Goal: Information Seeking & Learning: Learn about a topic

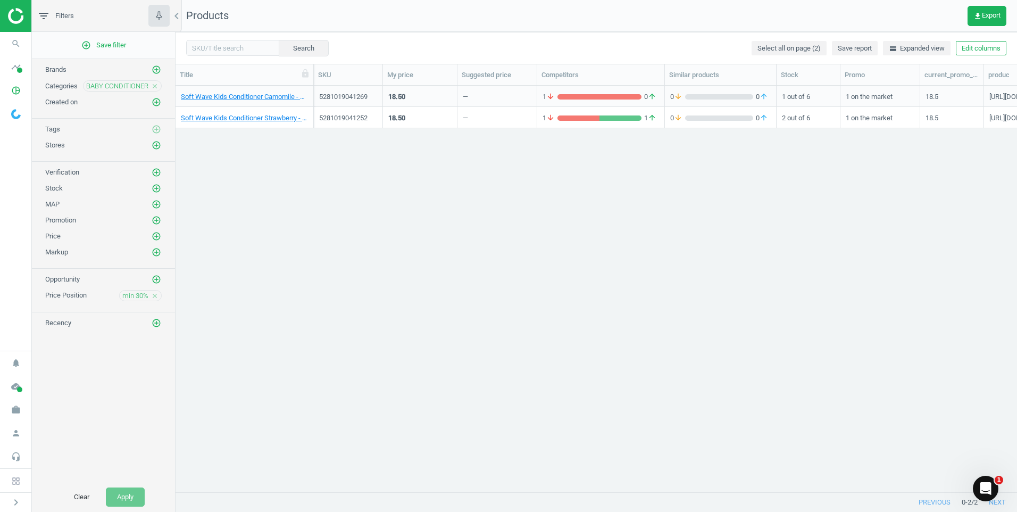
scroll to position [390, 833]
click at [21, 17] on img at bounding box center [46, 16] width 76 height 16
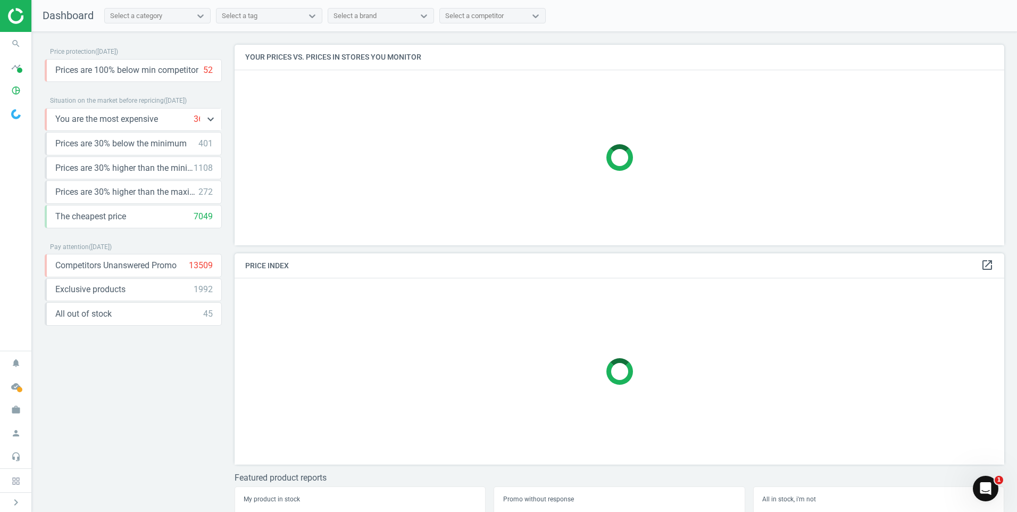
click at [140, 121] on span "You are the most expensive" at bounding box center [106, 119] width 103 height 12
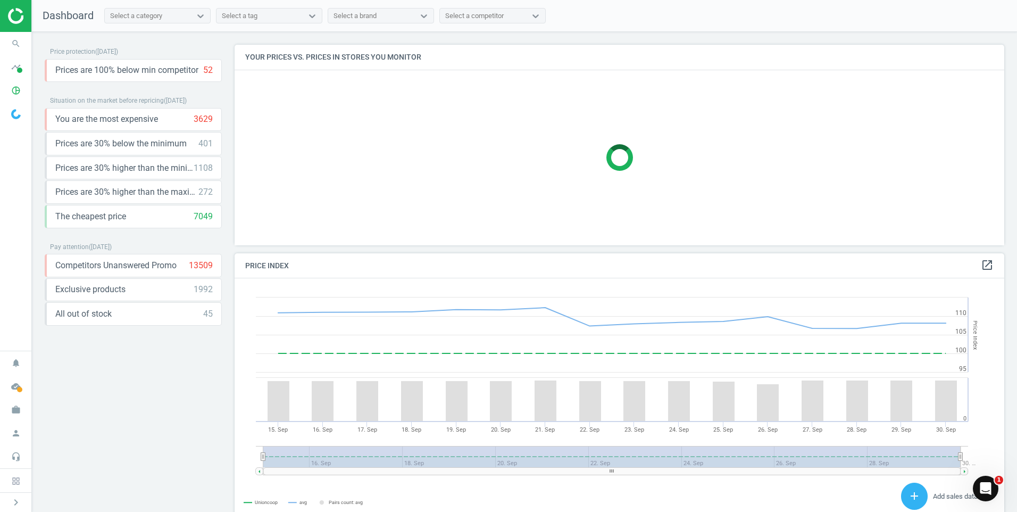
scroll to position [227, 778]
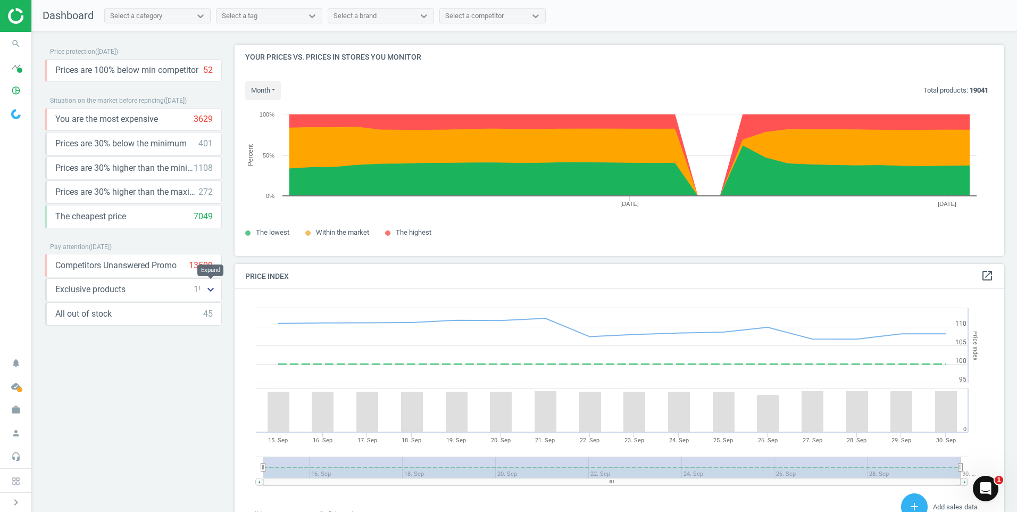
click at [219, 293] on button "keyboard_arrow_down" at bounding box center [210, 290] width 21 height 22
click at [214, 268] on icon "keyboard_arrow_down" at bounding box center [210, 265] width 13 height 13
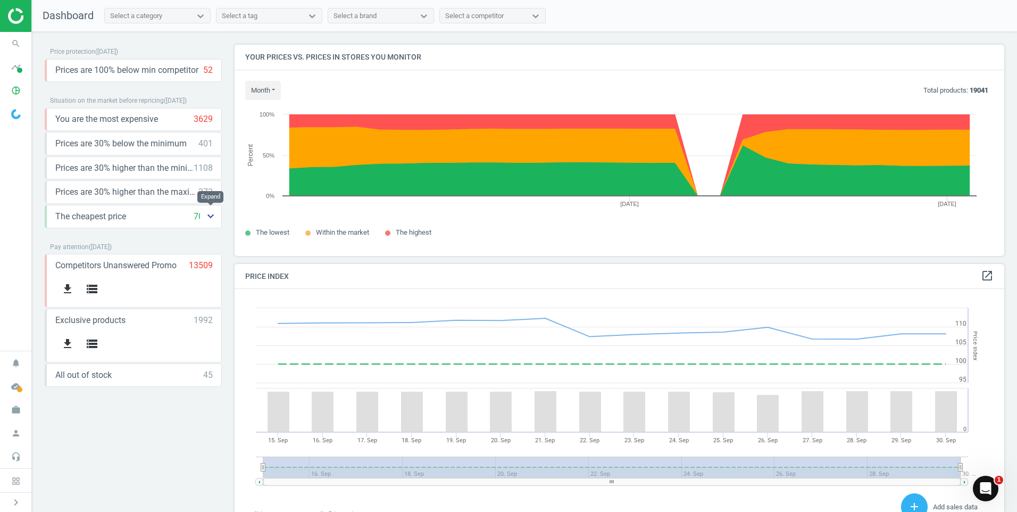
click at [212, 217] on icon "keyboard_arrow_down" at bounding box center [210, 216] width 13 height 13
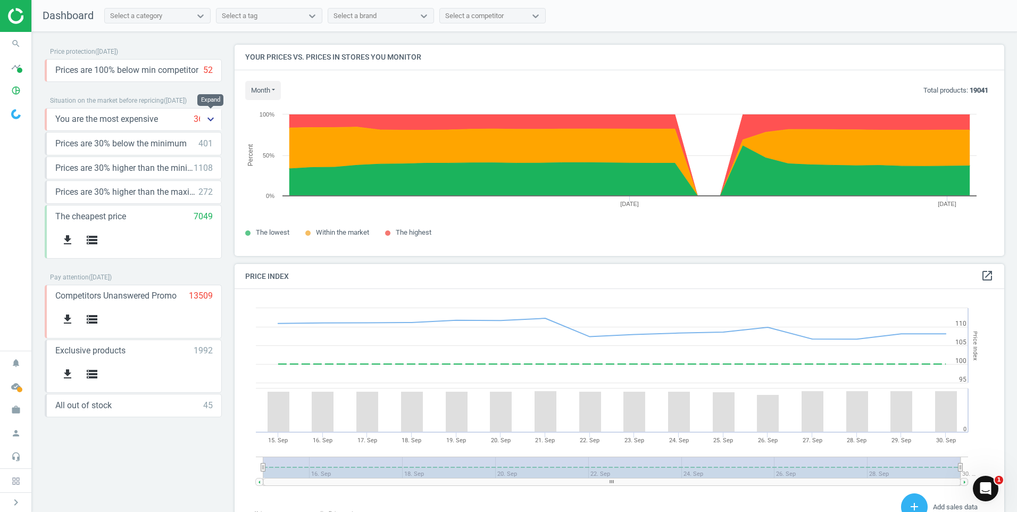
click at [214, 123] on icon "keyboard_arrow_down" at bounding box center [210, 119] width 13 height 13
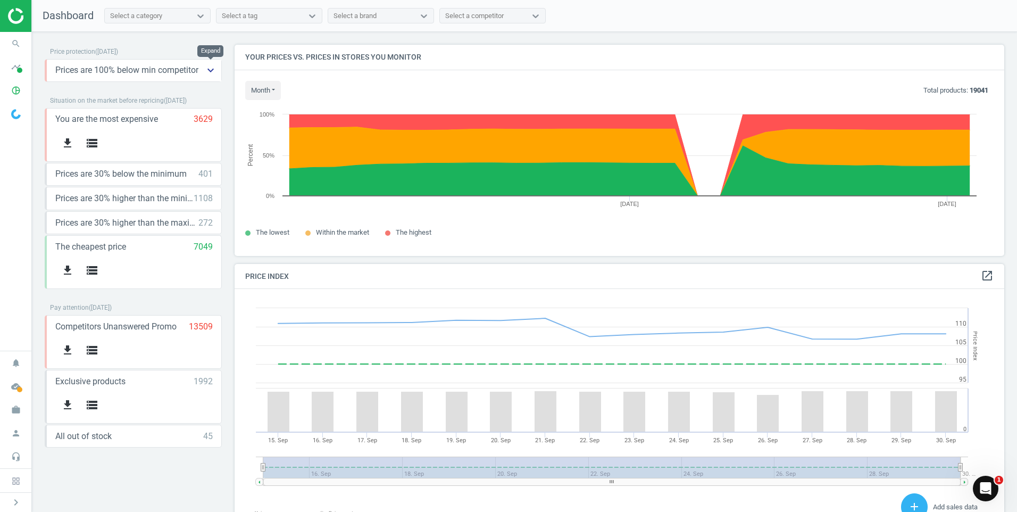
click at [204, 70] on button "keyboard_arrow_down" at bounding box center [210, 71] width 21 height 22
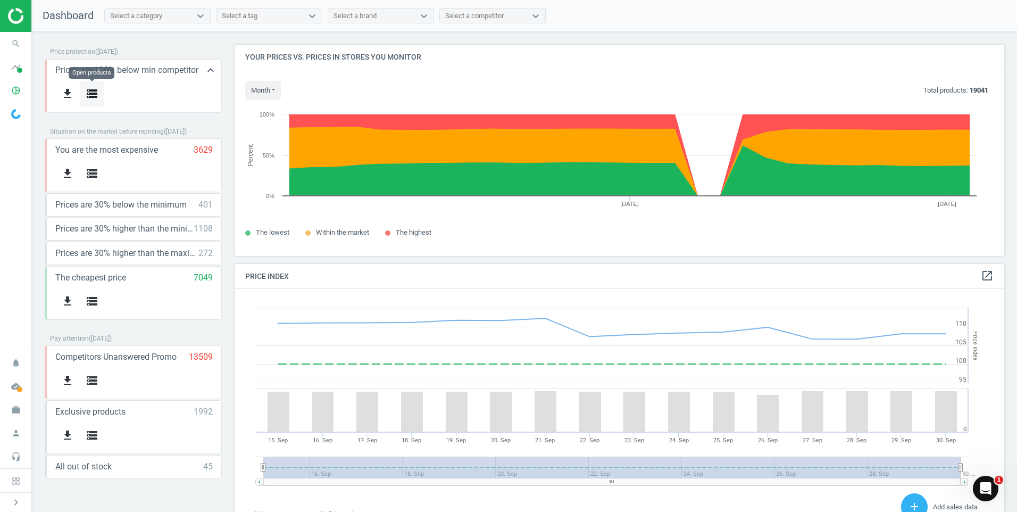
click at [91, 94] on icon "storage" at bounding box center [92, 93] width 13 height 13
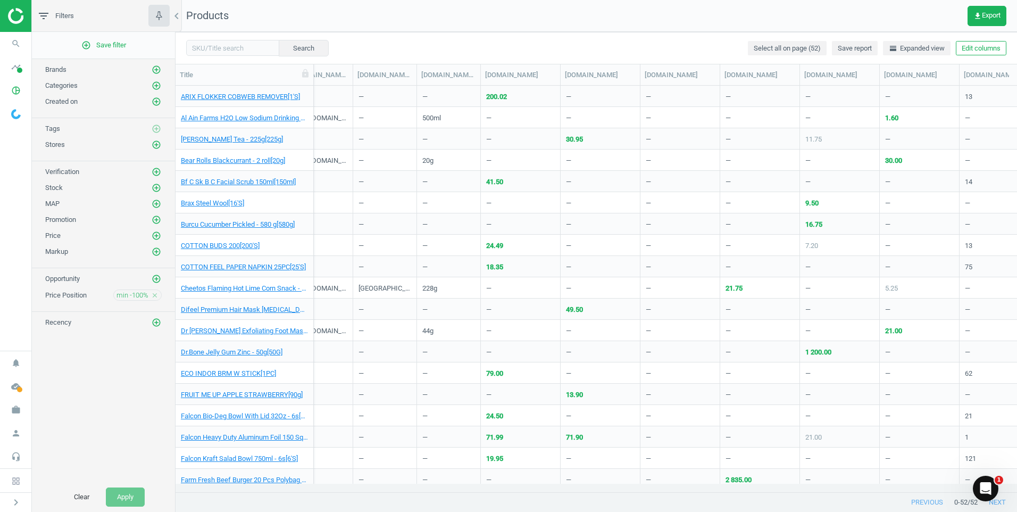
scroll to position [0, 2475]
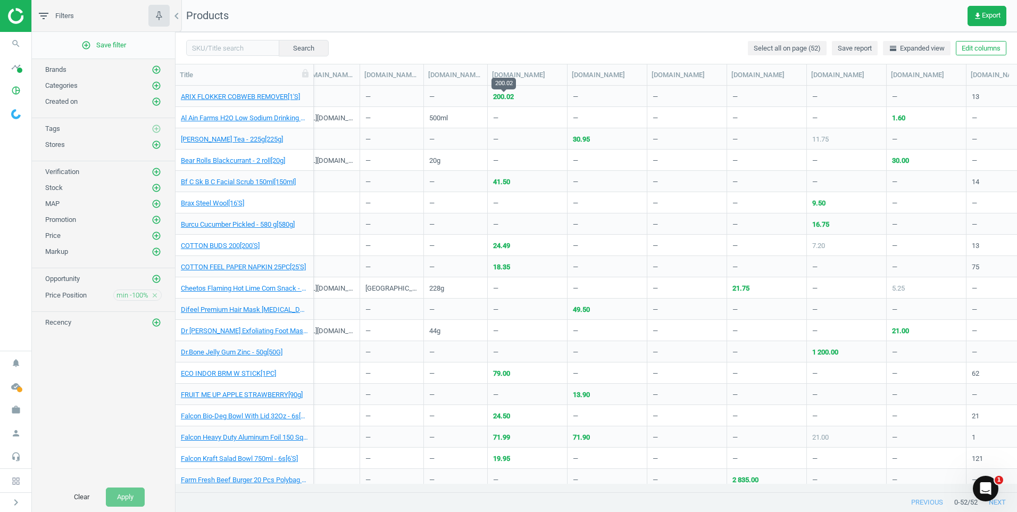
click at [501, 97] on div "200.02" at bounding box center [503, 97] width 21 height 10
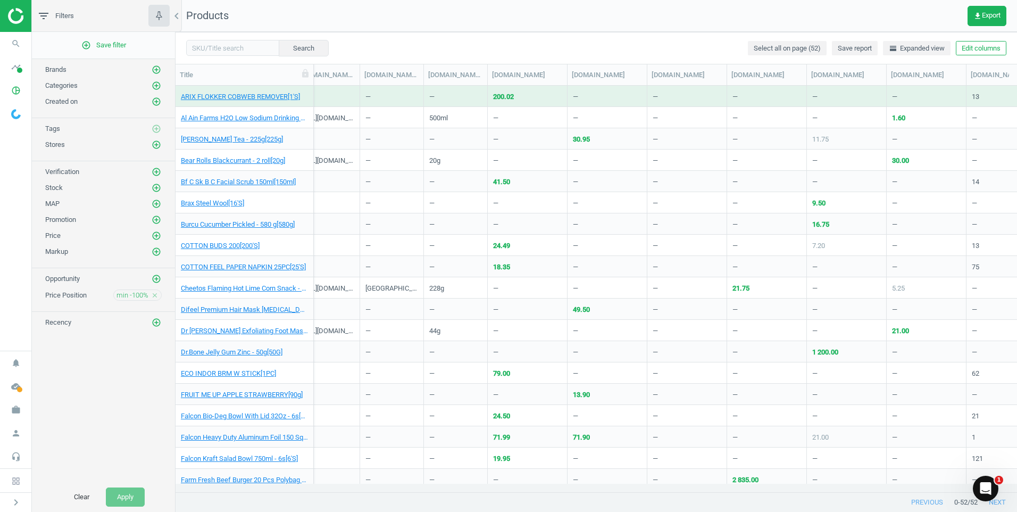
click at [511, 95] on div "200.02" at bounding box center [503, 97] width 21 height 10
click at [293, 96] on link "ARIX FLOKKER COBWEB REMOVER[1'S]" at bounding box center [240, 97] width 119 height 10
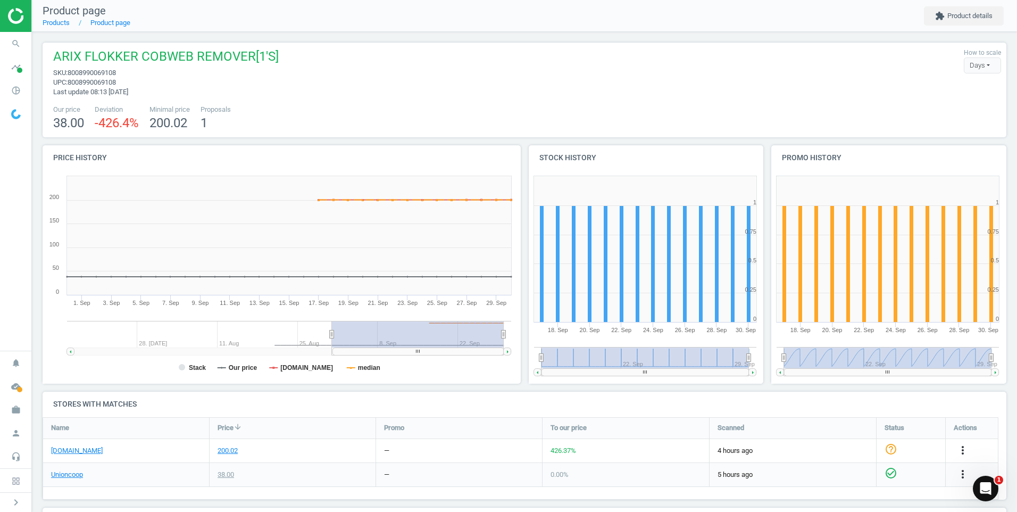
scroll to position [53, 0]
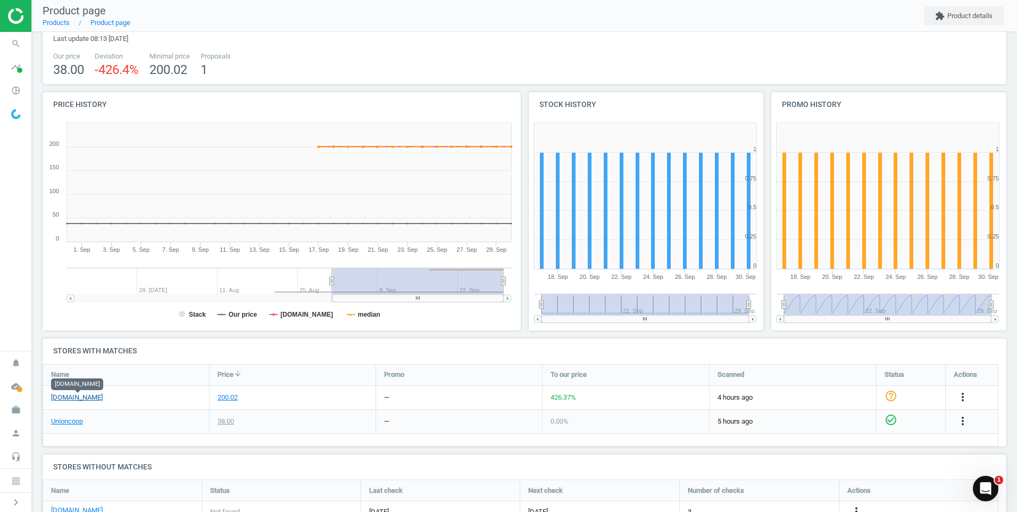
click at [84, 398] on link "[DOMAIN_NAME]" at bounding box center [77, 398] width 52 height 10
click at [79, 422] on link "Unioncoop" at bounding box center [67, 421] width 32 height 10
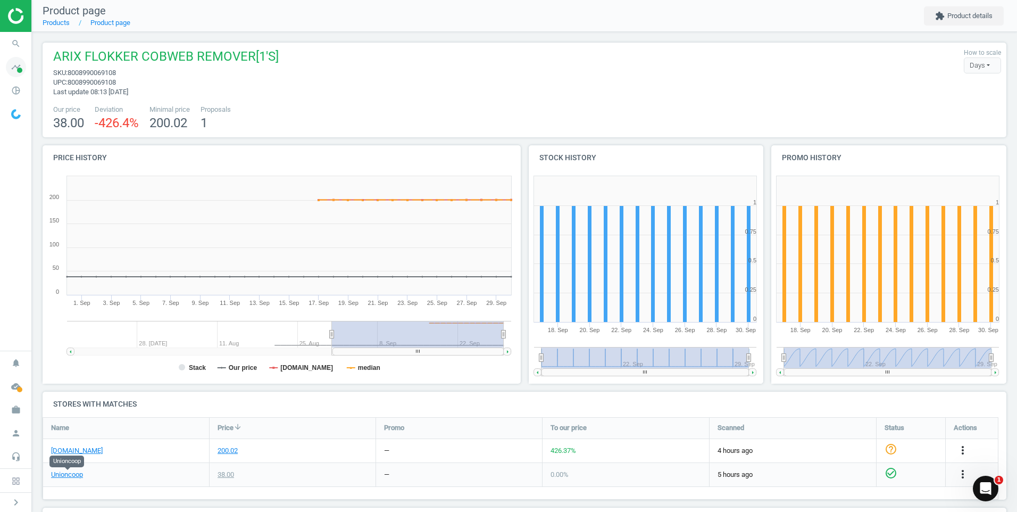
click at [19, 69] on span at bounding box center [19, 70] width 5 height 5
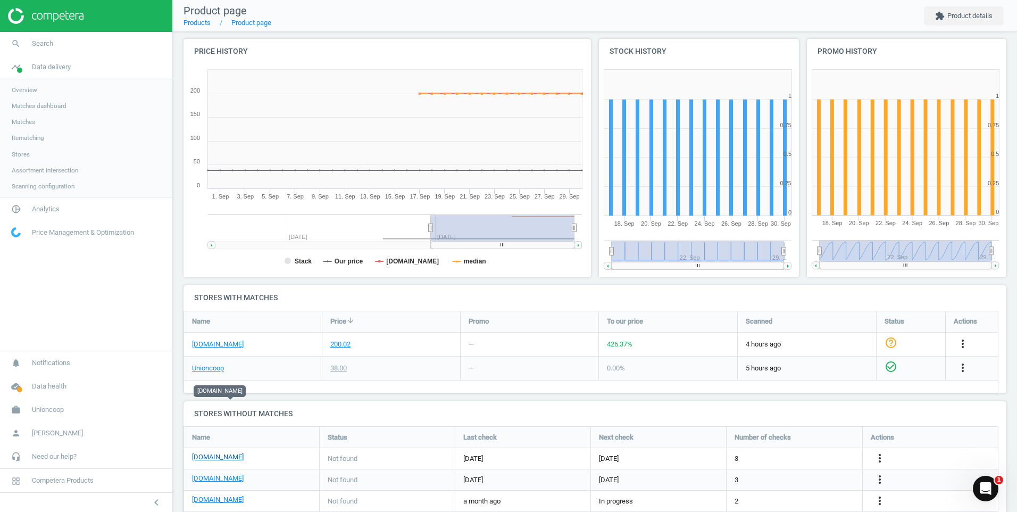
scroll to position [160, 0]
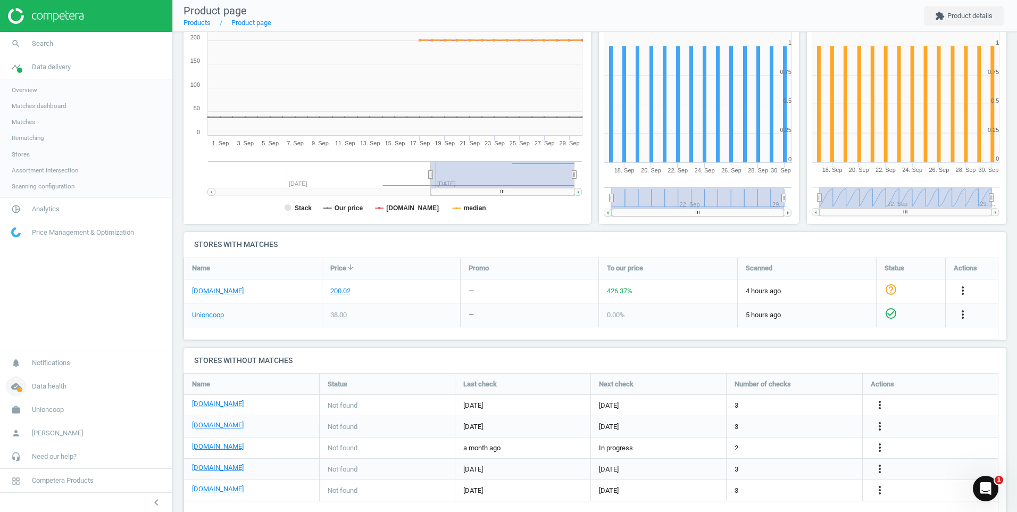
click at [56, 380] on link "cloud_done Data health" at bounding box center [86, 385] width 172 height 23
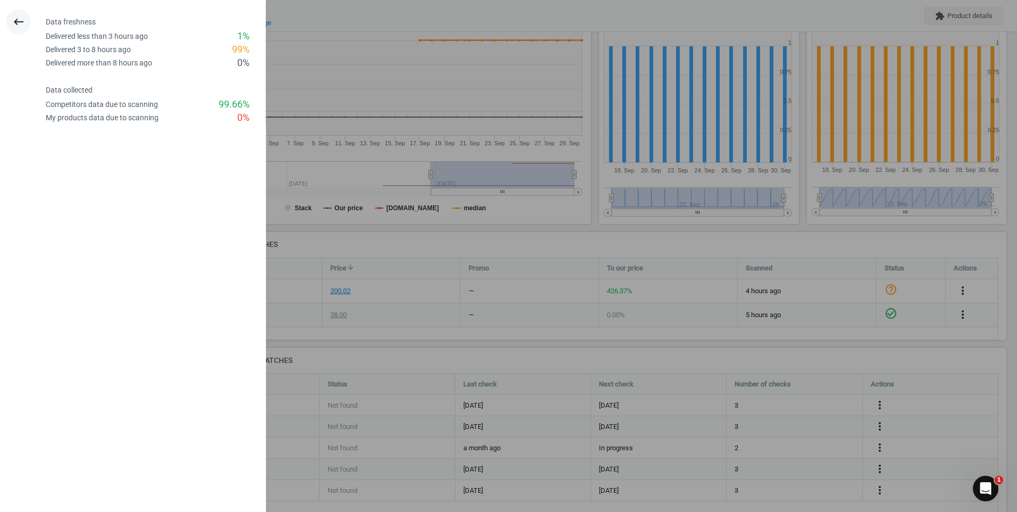
click at [14, 21] on icon "keyboard_backspace" at bounding box center [18, 21] width 13 height 13
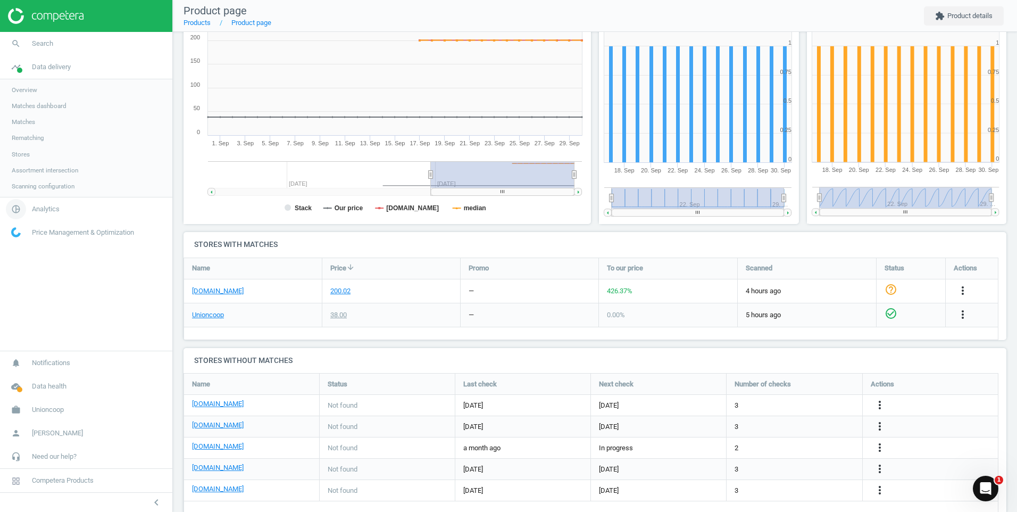
click at [42, 210] on span "Analytics" at bounding box center [46, 209] width 28 height 10
click at [30, 112] on span "Overview" at bounding box center [25, 113] width 26 height 9
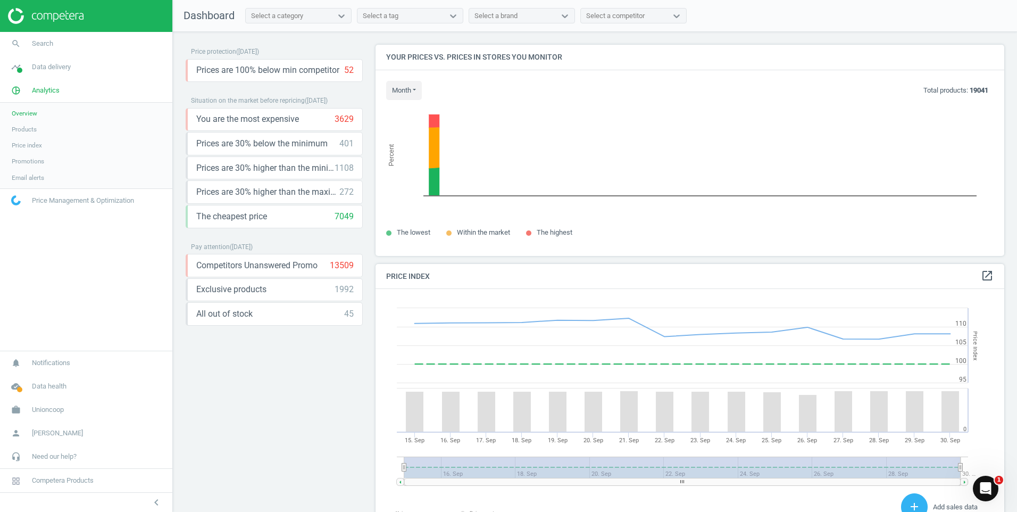
scroll to position [261, 637]
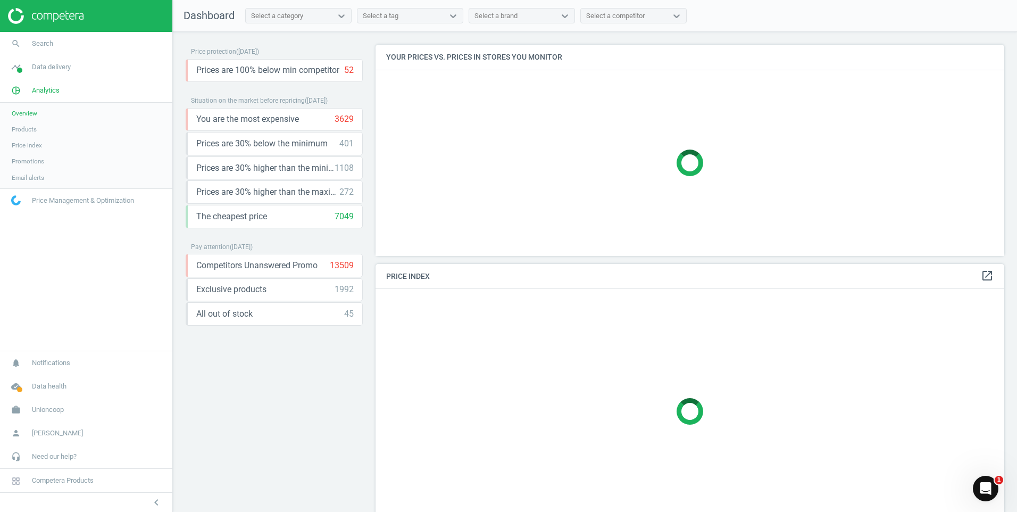
click at [36, 141] on span "Price index" at bounding box center [27, 145] width 30 height 9
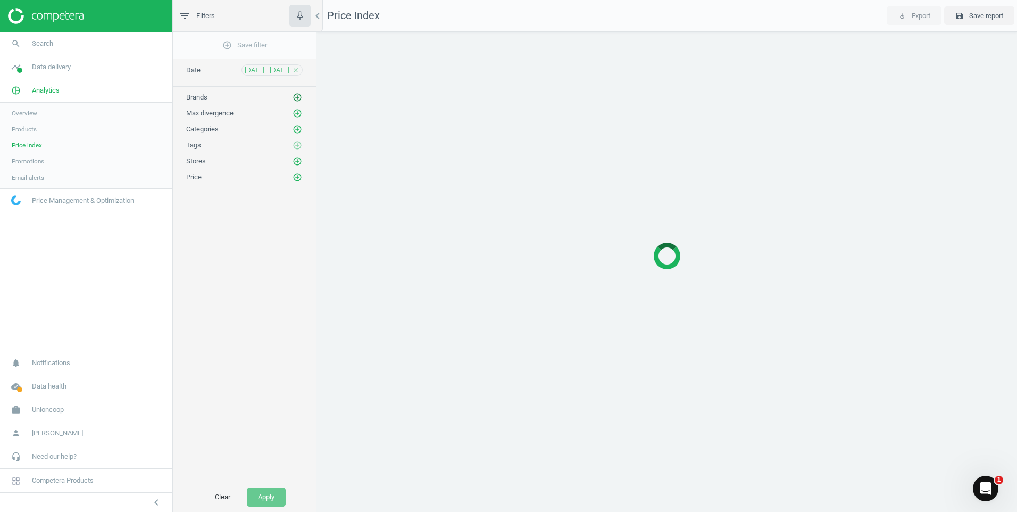
click at [297, 97] on icon "add_circle_outline" at bounding box center [298, 98] width 10 height 10
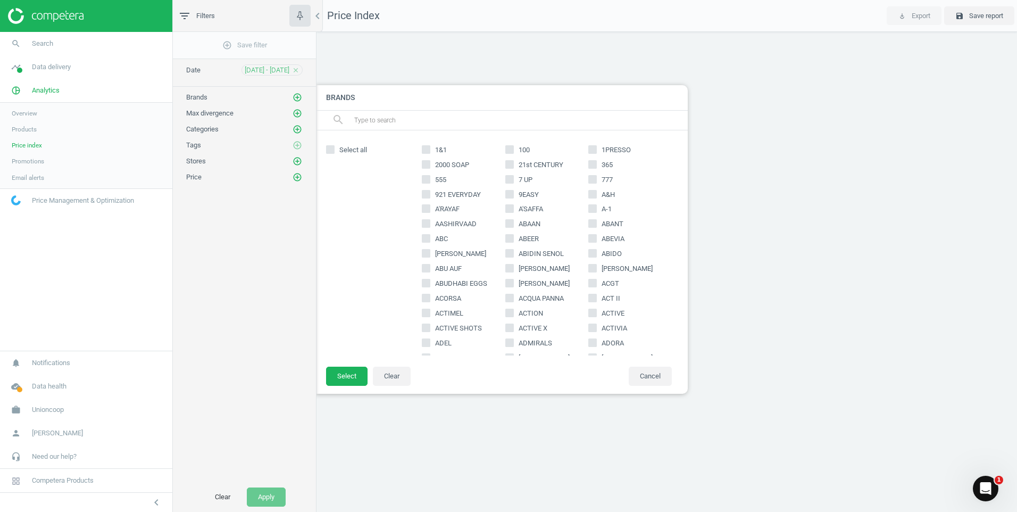
click at [215, 228] on div "add_circle_outline Save filter Date [DATE] - [DATE] close Brands add_circle_out…" at bounding box center [244, 257] width 143 height 450
click at [305, 181] on div "Price add_circle_outline" at bounding box center [244, 174] width 143 height 16
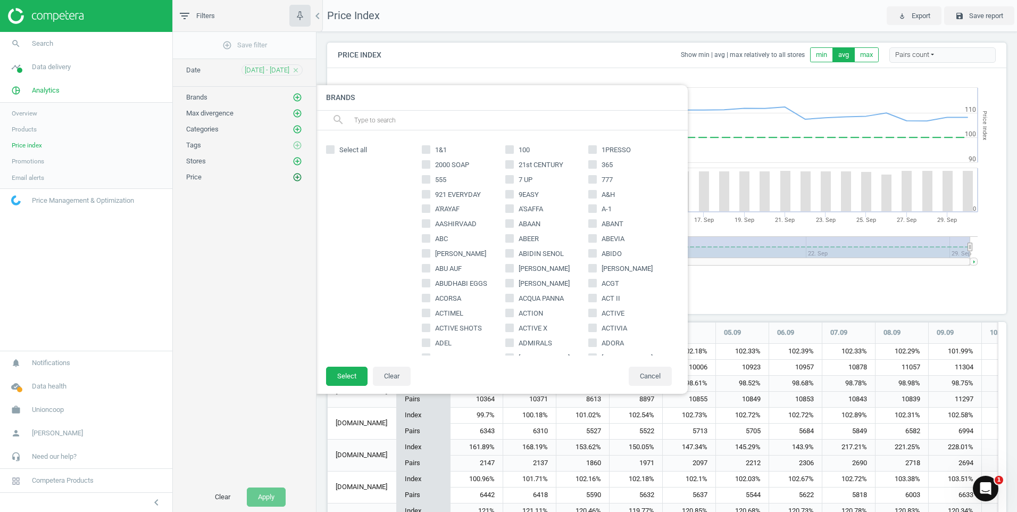
click at [298, 172] on icon "add_circle_outline" at bounding box center [298, 177] width 10 height 10
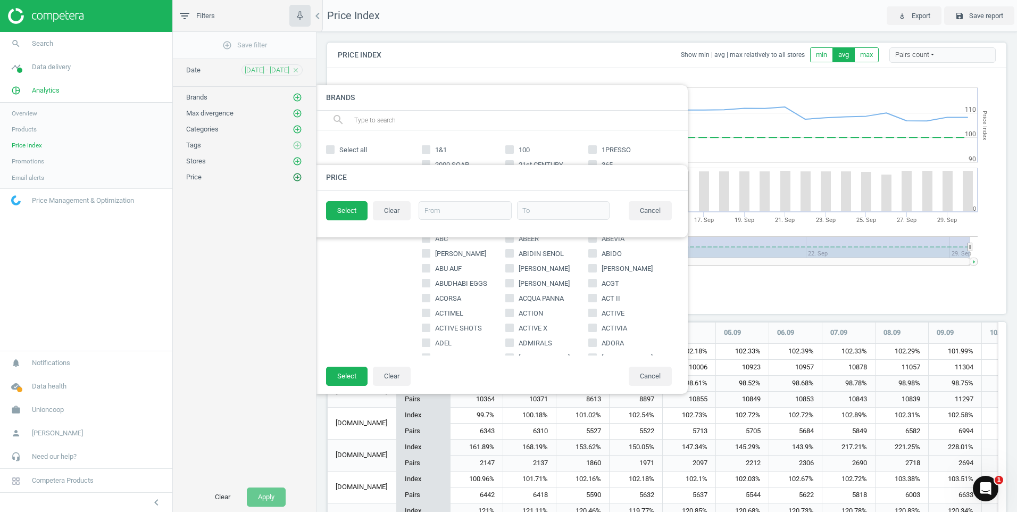
scroll to position [264, 688]
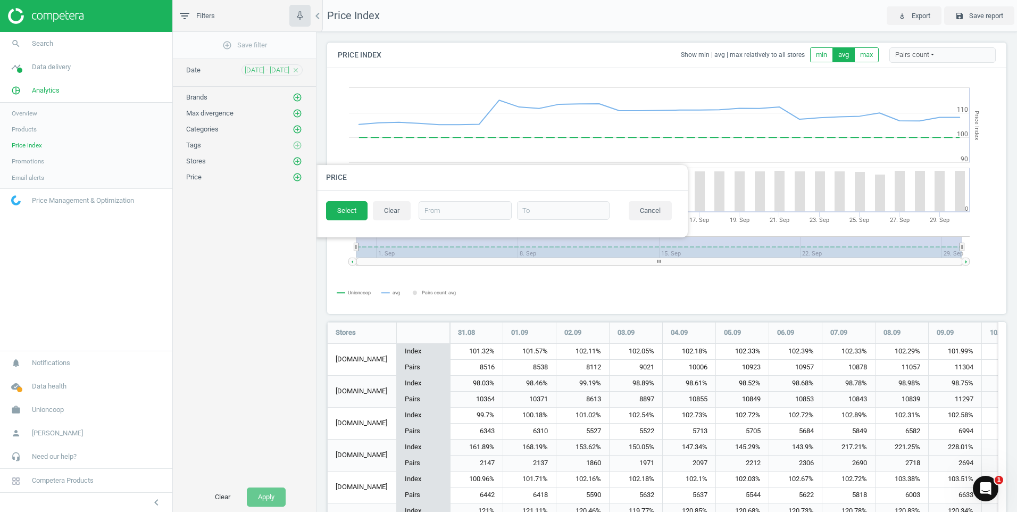
click at [43, 160] on span "Promotions" at bounding box center [28, 161] width 32 height 9
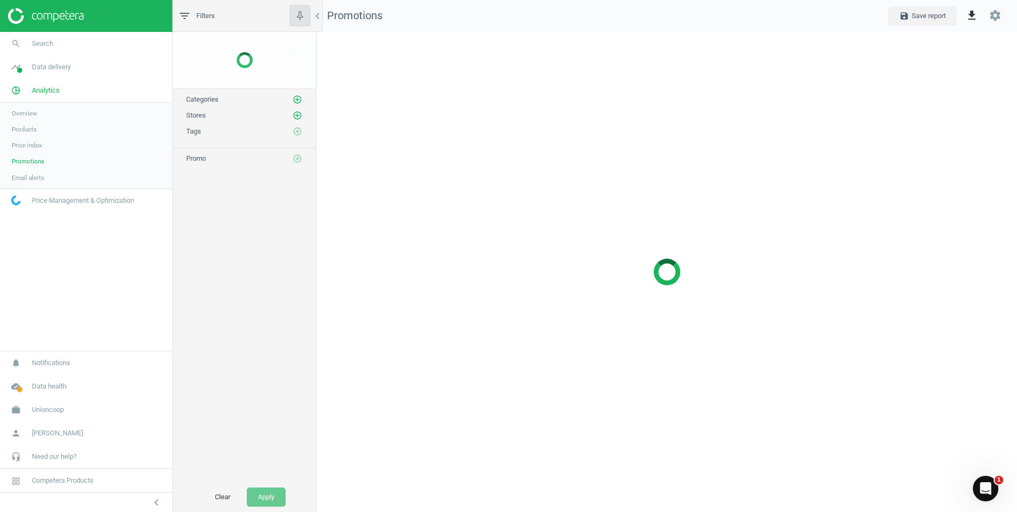
scroll to position [496, 717]
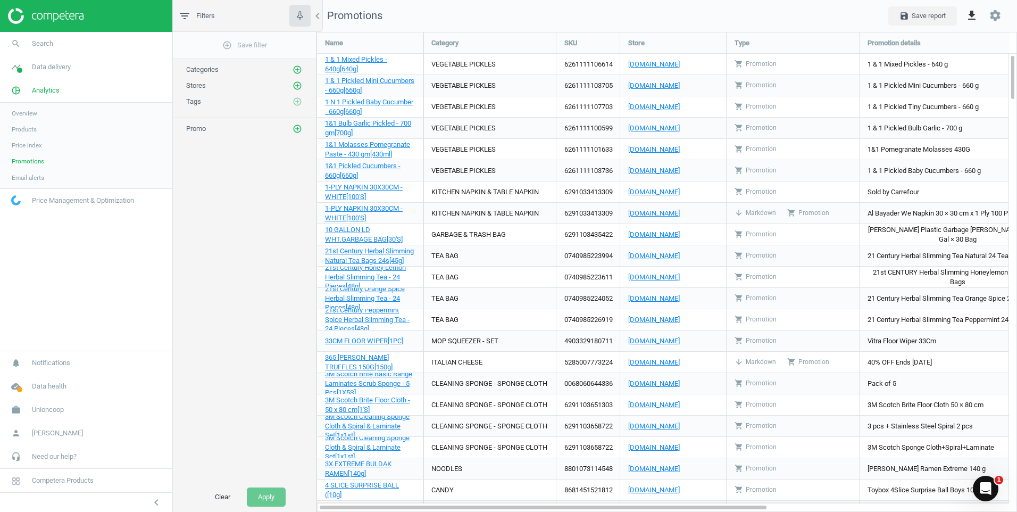
click at [42, 176] on span "Email alerts" at bounding box center [28, 177] width 32 height 9
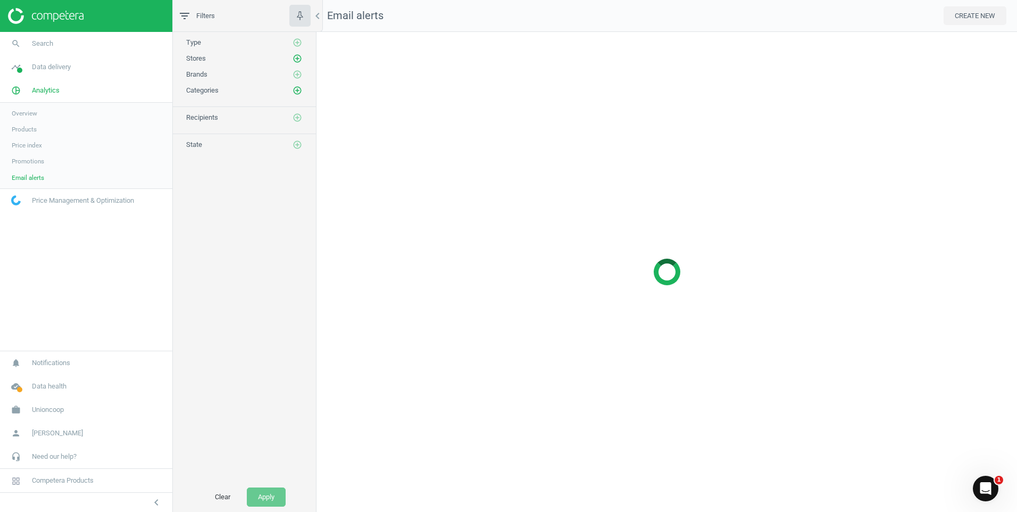
scroll to position [496, 717]
click at [60, 124] on link "Products" at bounding box center [86, 129] width 172 height 16
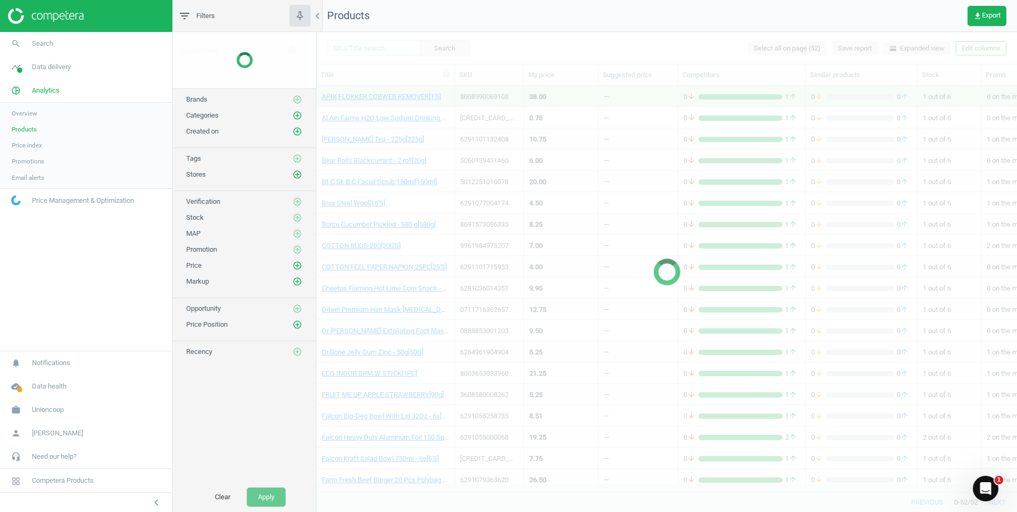
scroll to position [390, 693]
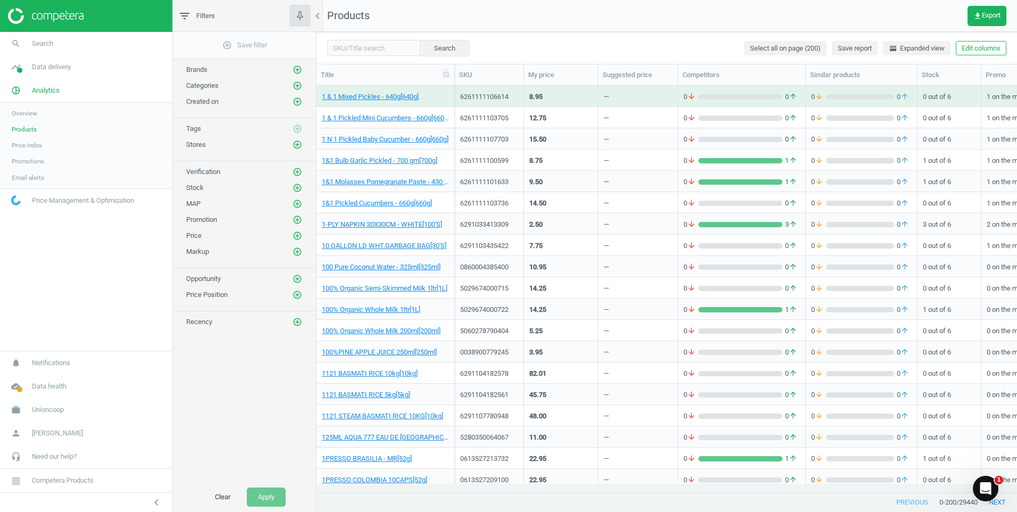
click at [24, 119] on link "Overview" at bounding box center [86, 113] width 172 height 16
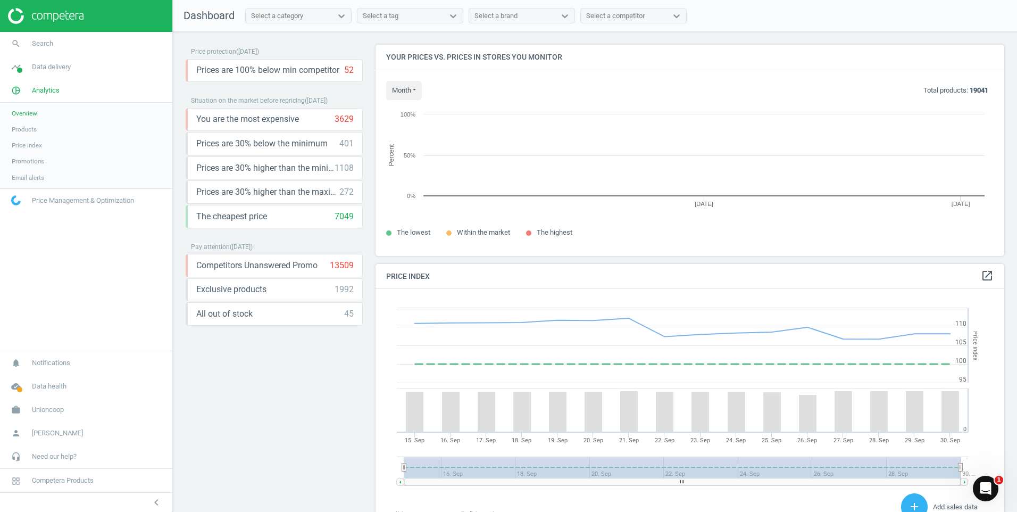
scroll to position [261, 637]
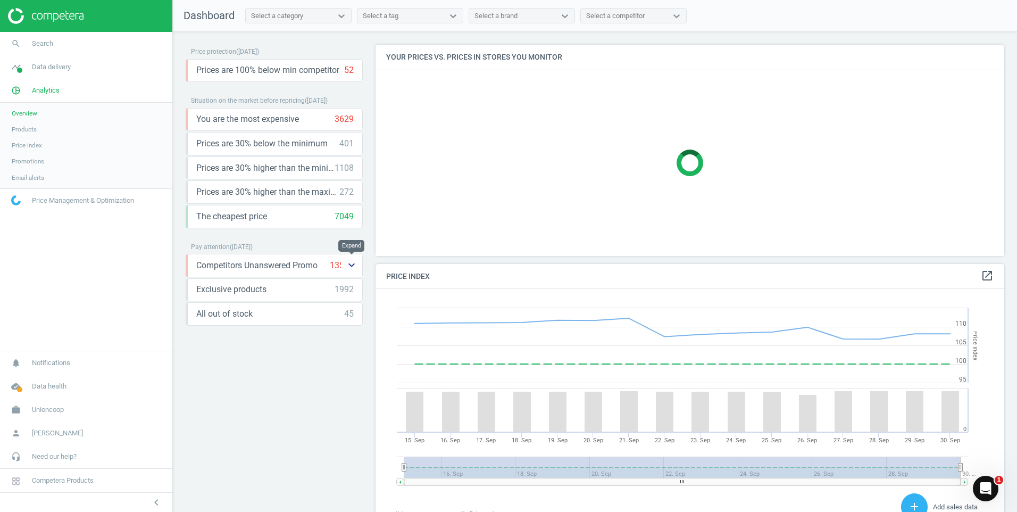
click at [347, 269] on icon "keyboard_arrow_down" at bounding box center [351, 265] width 13 height 13
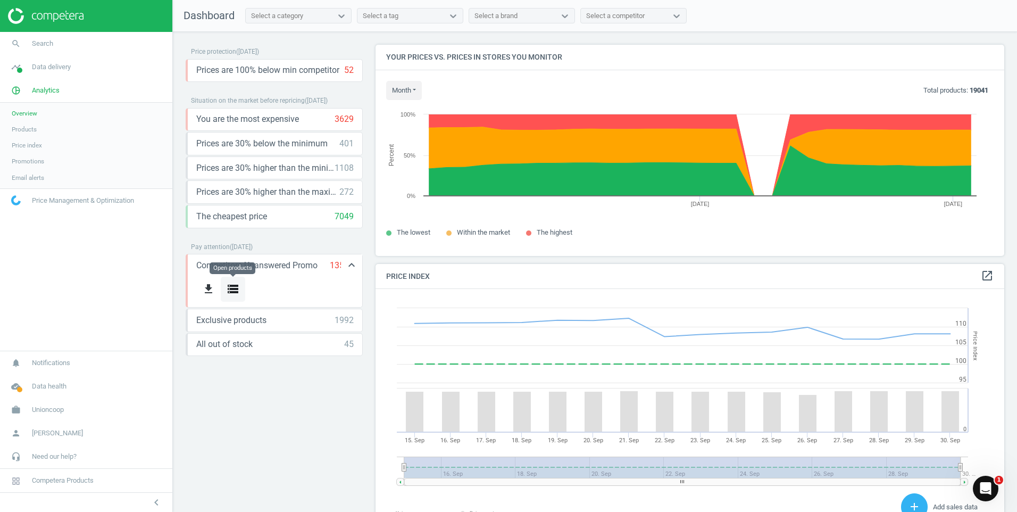
click at [226, 293] on button "storage" at bounding box center [233, 289] width 24 height 25
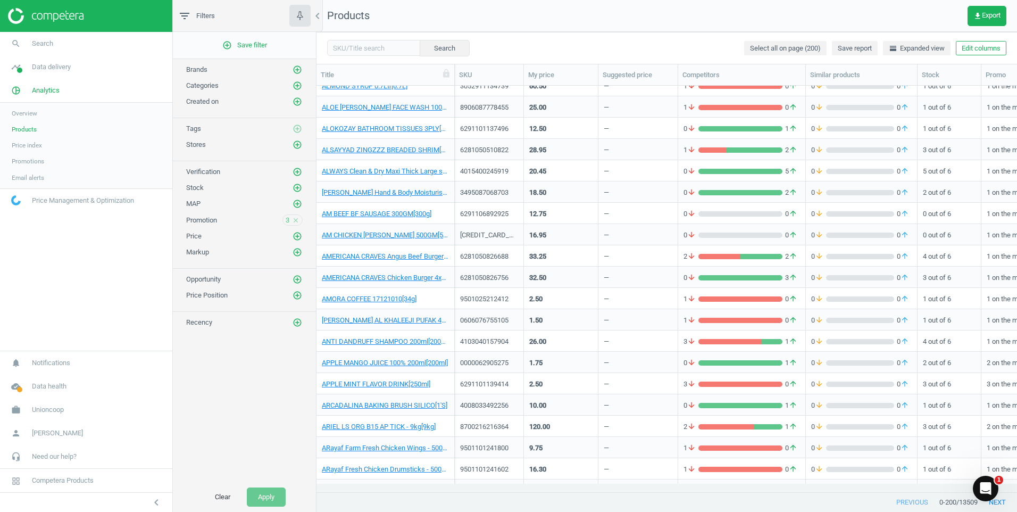
click at [246, 363] on div "add_circle_outline Save filter Brands add_circle_outline Categories add_circle_…" at bounding box center [244, 257] width 143 height 450
click at [275, 279] on div "Opportunity add_circle_outline" at bounding box center [244, 279] width 116 height 11
click at [31, 145] on span "Price index" at bounding box center [27, 145] width 30 height 9
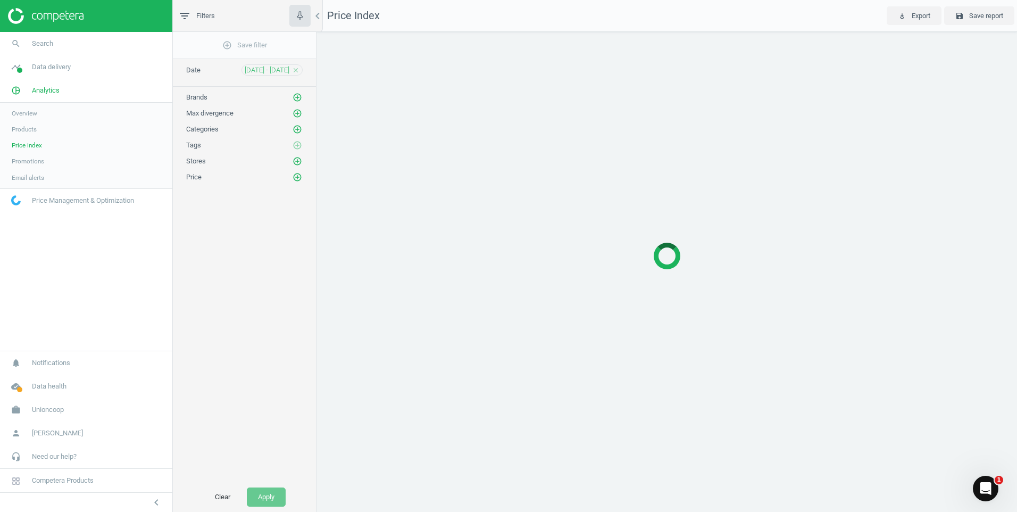
click at [40, 159] on span "Promotions" at bounding box center [28, 161] width 32 height 9
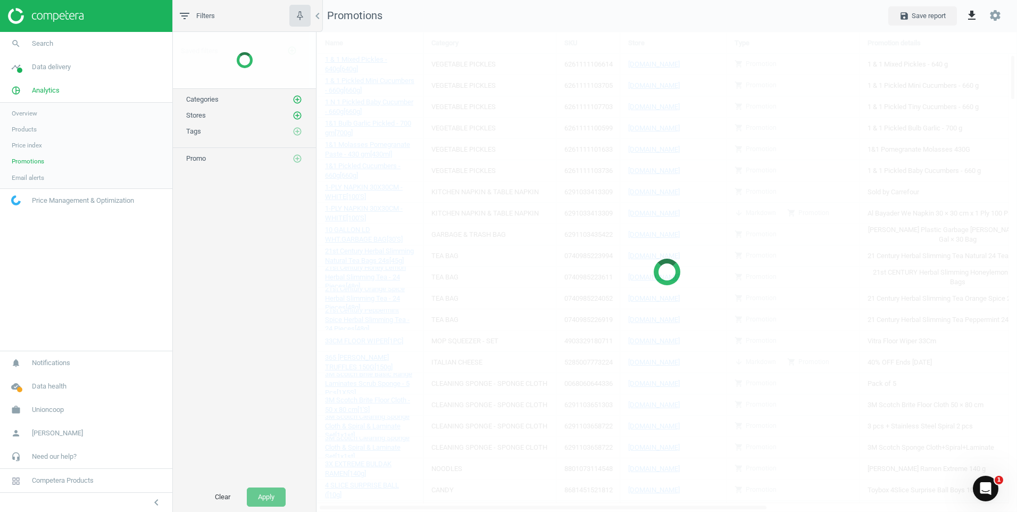
scroll to position [496, 717]
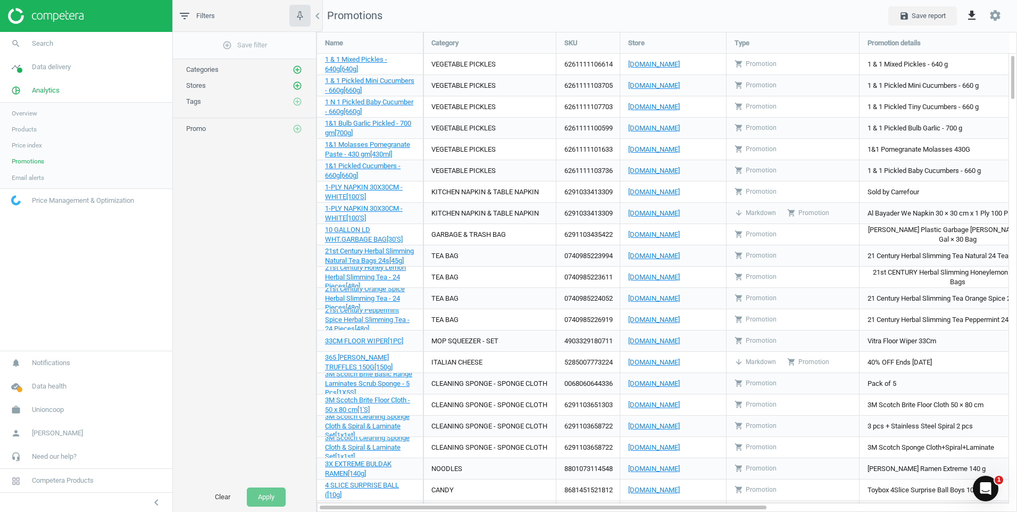
click at [38, 118] on link "Overview" at bounding box center [86, 113] width 172 height 16
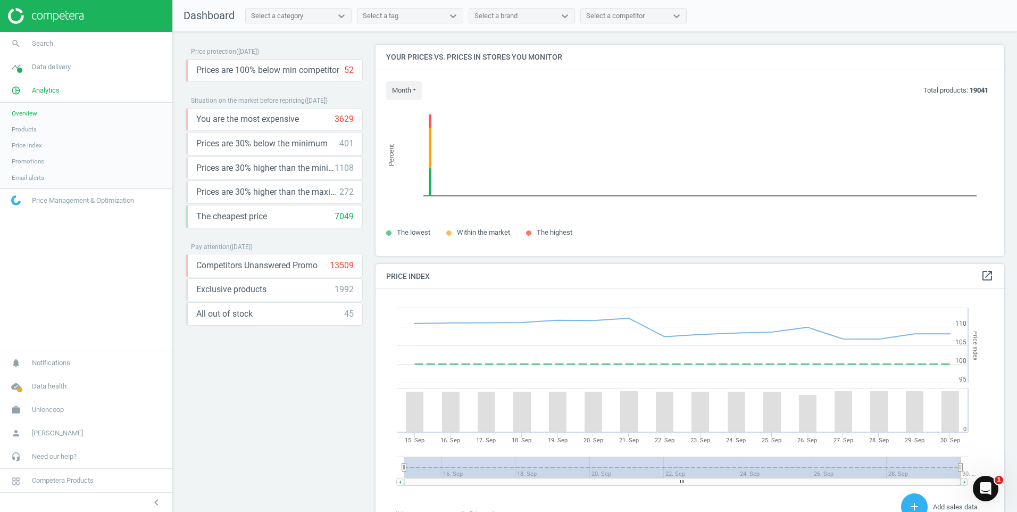
scroll to position [261, 637]
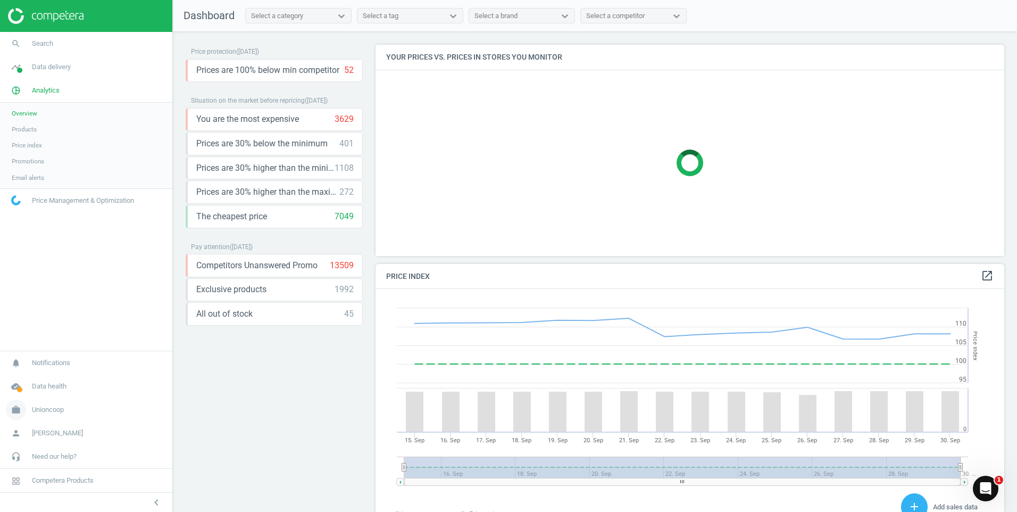
click at [12, 412] on icon "work" at bounding box center [16, 409] width 20 height 20
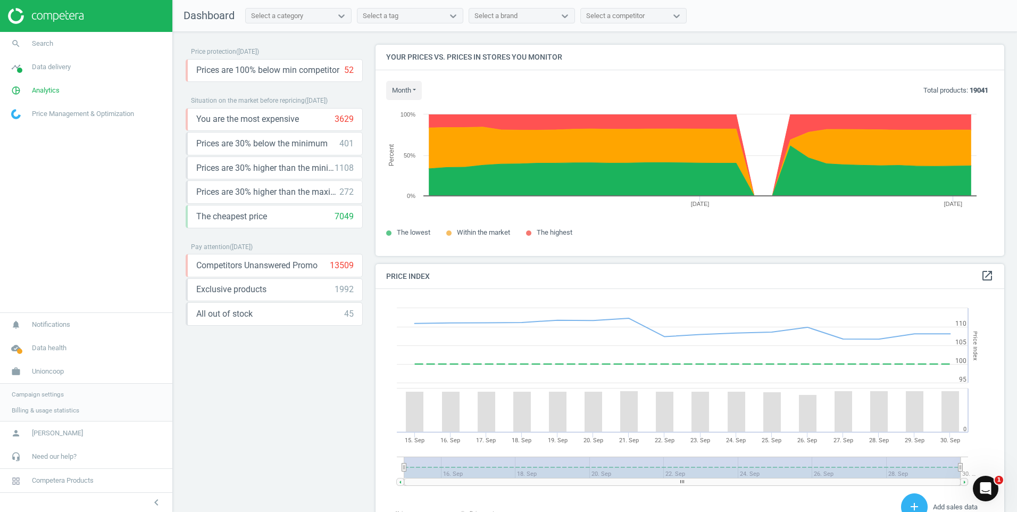
click at [547, 15] on div "Select a brand" at bounding box center [512, 16] width 86 height 14
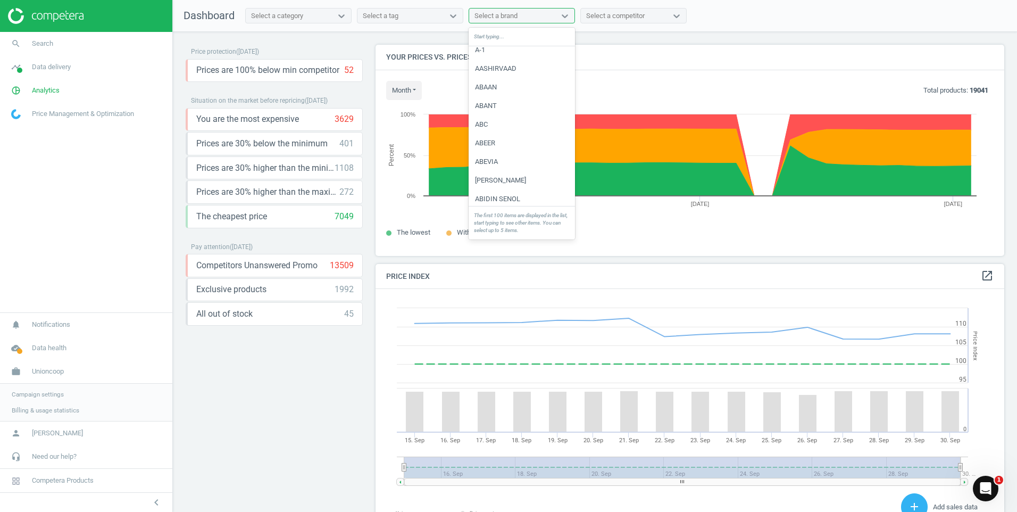
scroll to position [532, 0]
